Goal: Ask a question: Seek information or help from site administrators or community

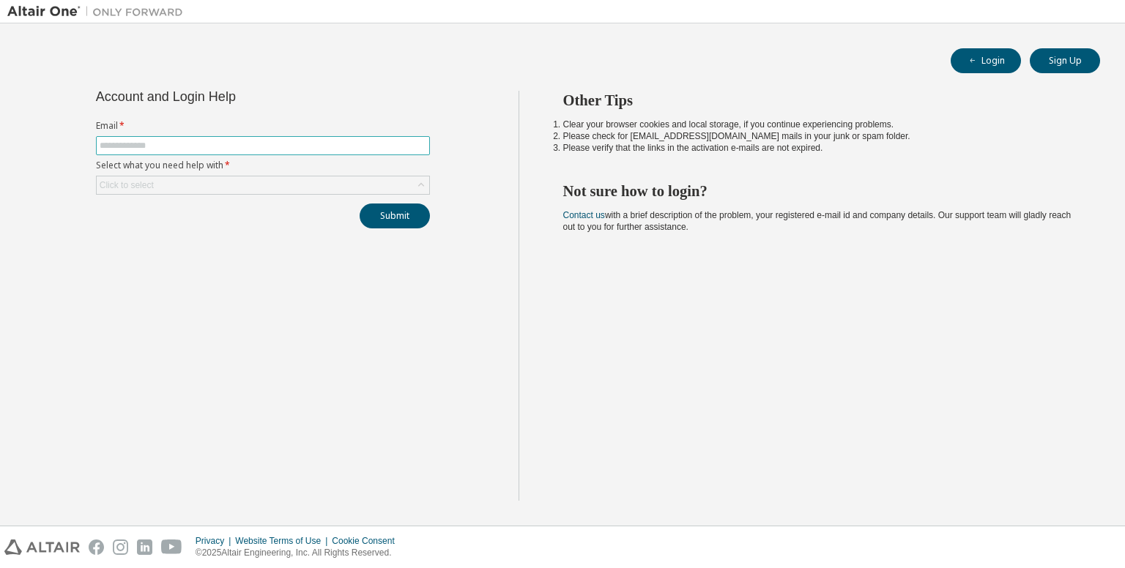
click at [219, 144] on input "text" at bounding box center [263, 146] width 327 height 12
type input "**********"
click at [245, 189] on div "Click to select" at bounding box center [263, 185] width 332 height 18
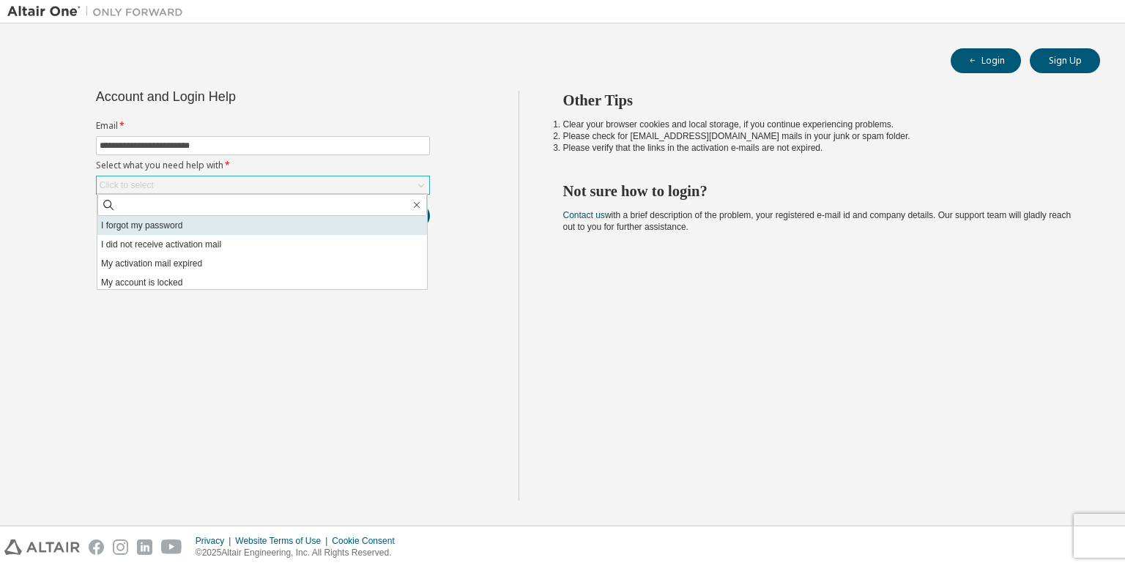
click at [224, 232] on li "I forgot my password" at bounding box center [262, 225] width 330 height 19
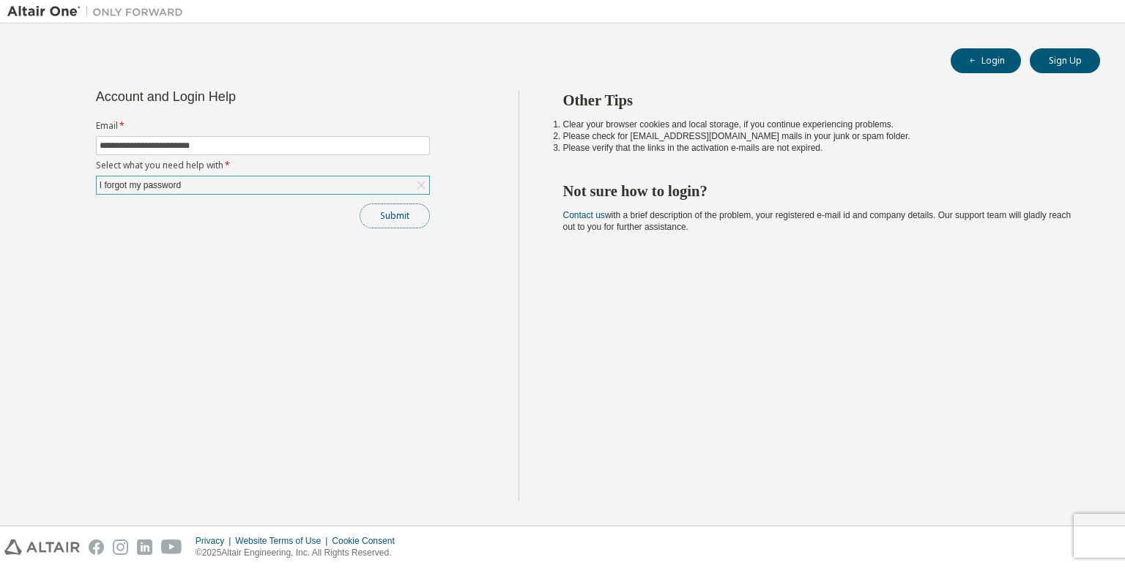
click at [396, 209] on button "Submit" at bounding box center [395, 216] width 70 height 25
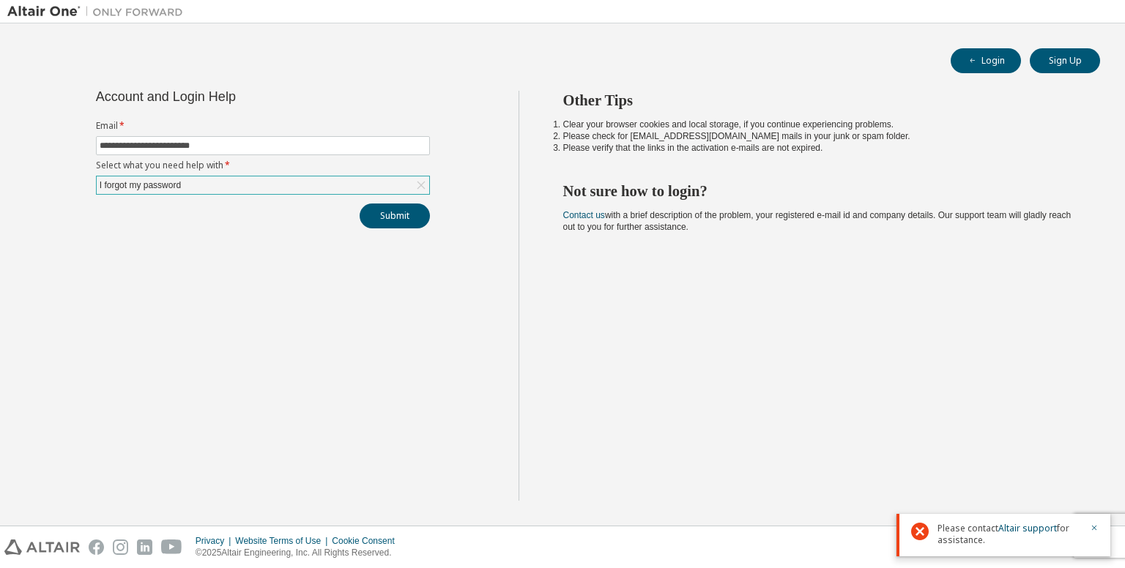
click at [377, 185] on div "I forgot my password" at bounding box center [263, 185] width 332 height 18
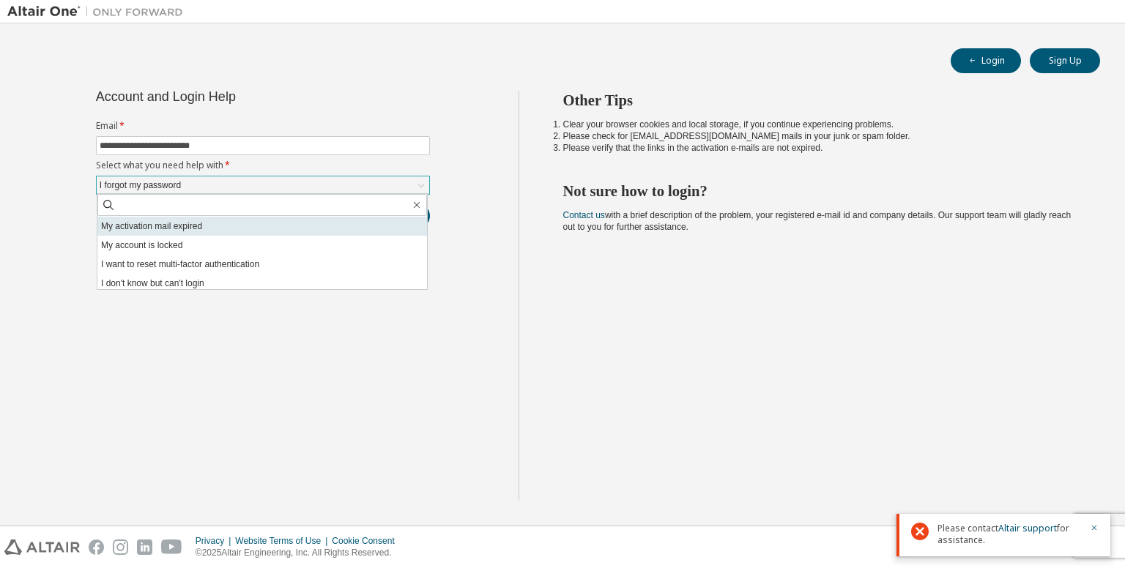
scroll to position [41, 0]
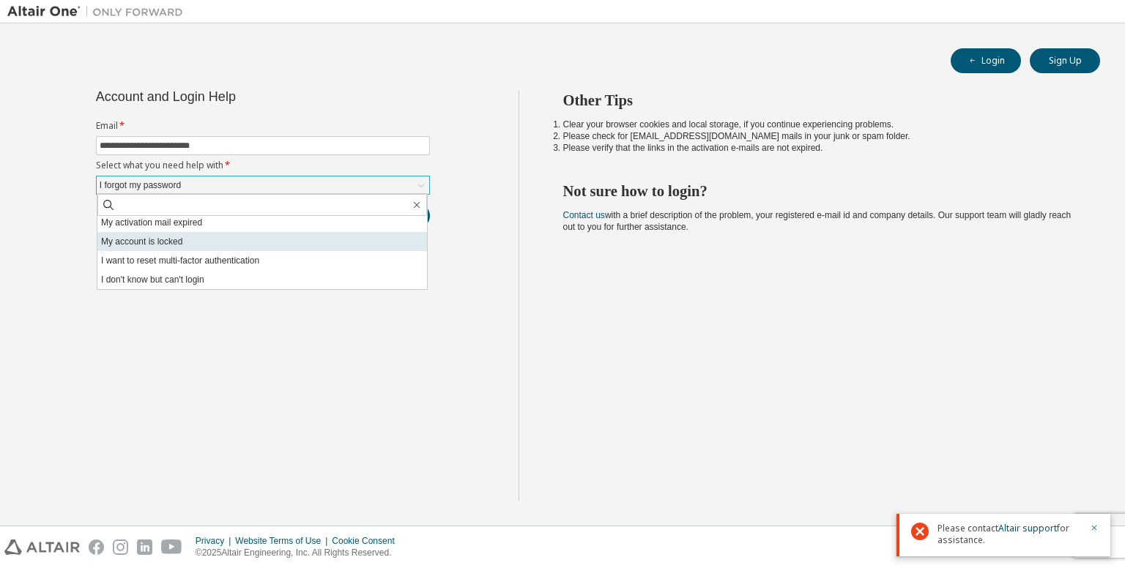
click at [224, 244] on li "My account is locked" at bounding box center [262, 241] width 330 height 19
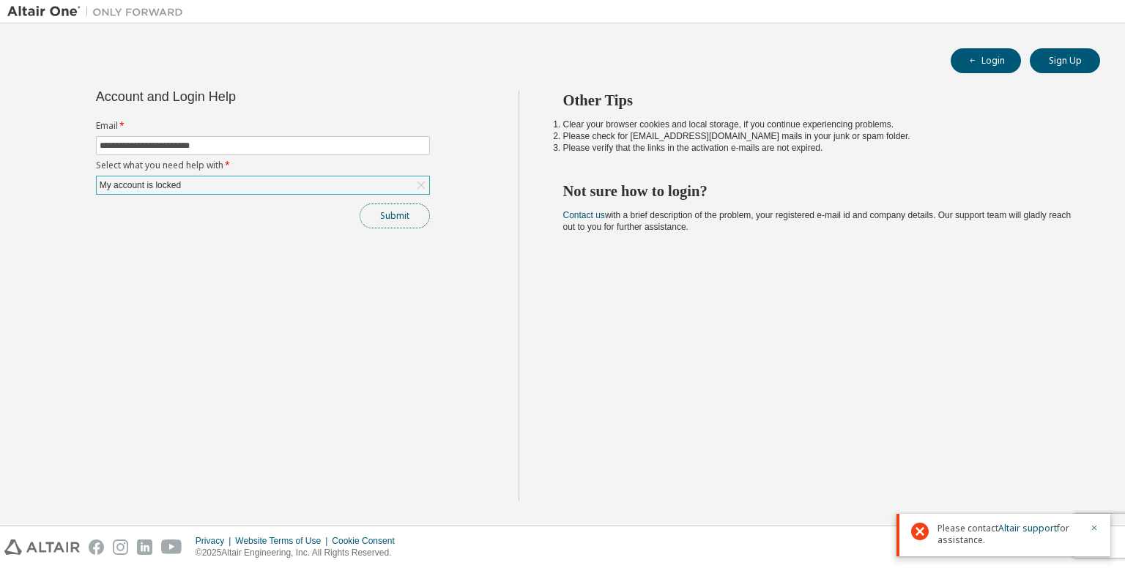
click at [372, 220] on button "Submit" at bounding box center [395, 216] width 70 height 25
click at [1096, 527] on icon "button" at bounding box center [1094, 528] width 9 height 9
click at [1098, 531] on icon "button" at bounding box center [1094, 528] width 9 height 9
